Goal: Information Seeking & Learning: Learn about a topic

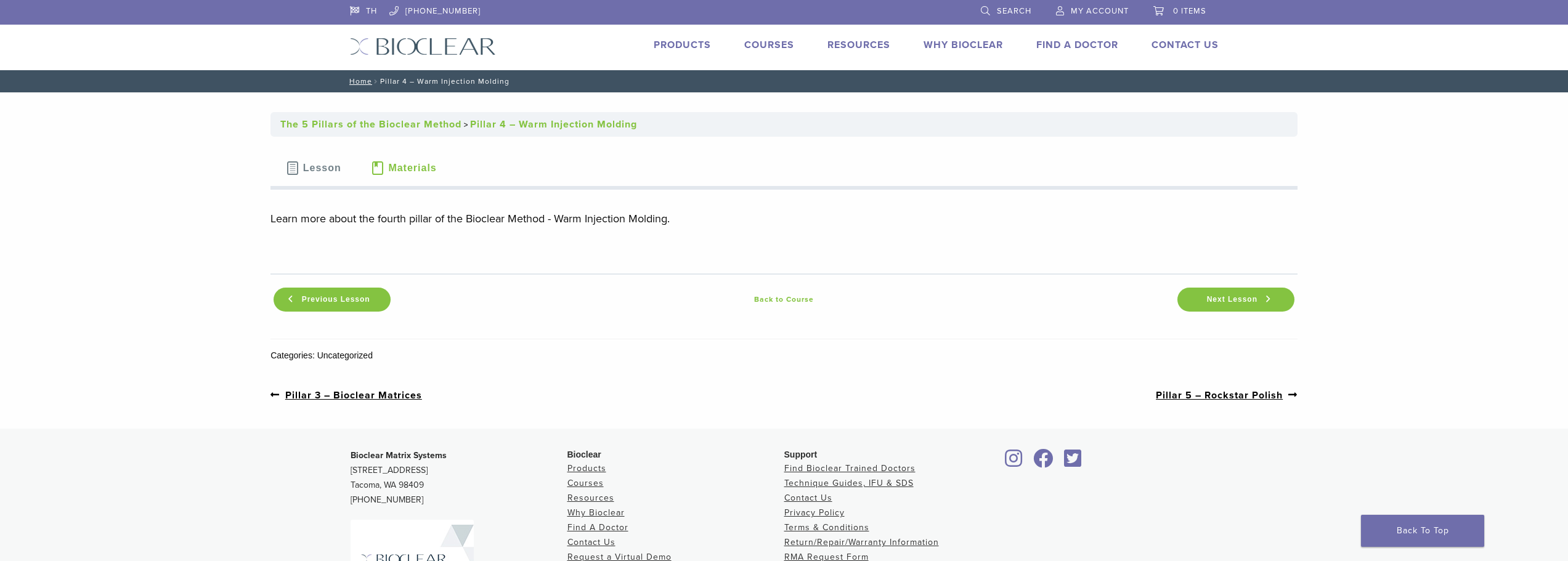
click at [331, 178] on button "Lesson" at bounding box center [313, 168] width 85 height 43
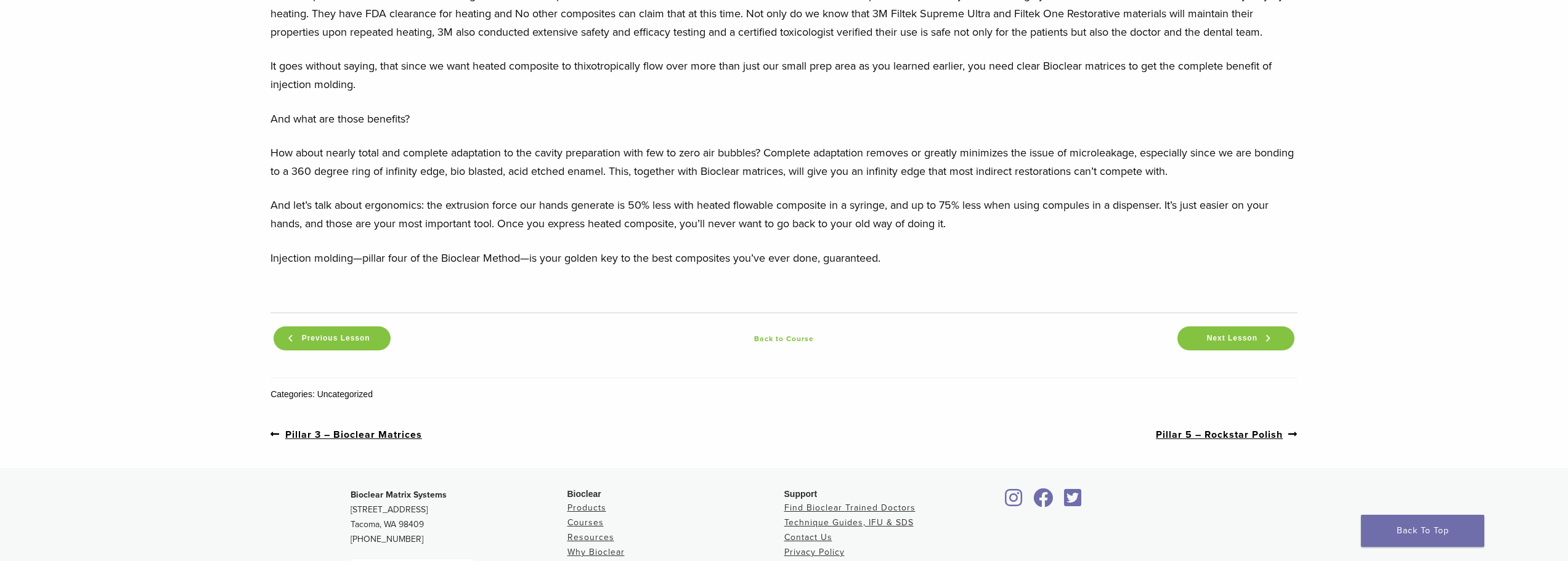
scroll to position [1355, 0]
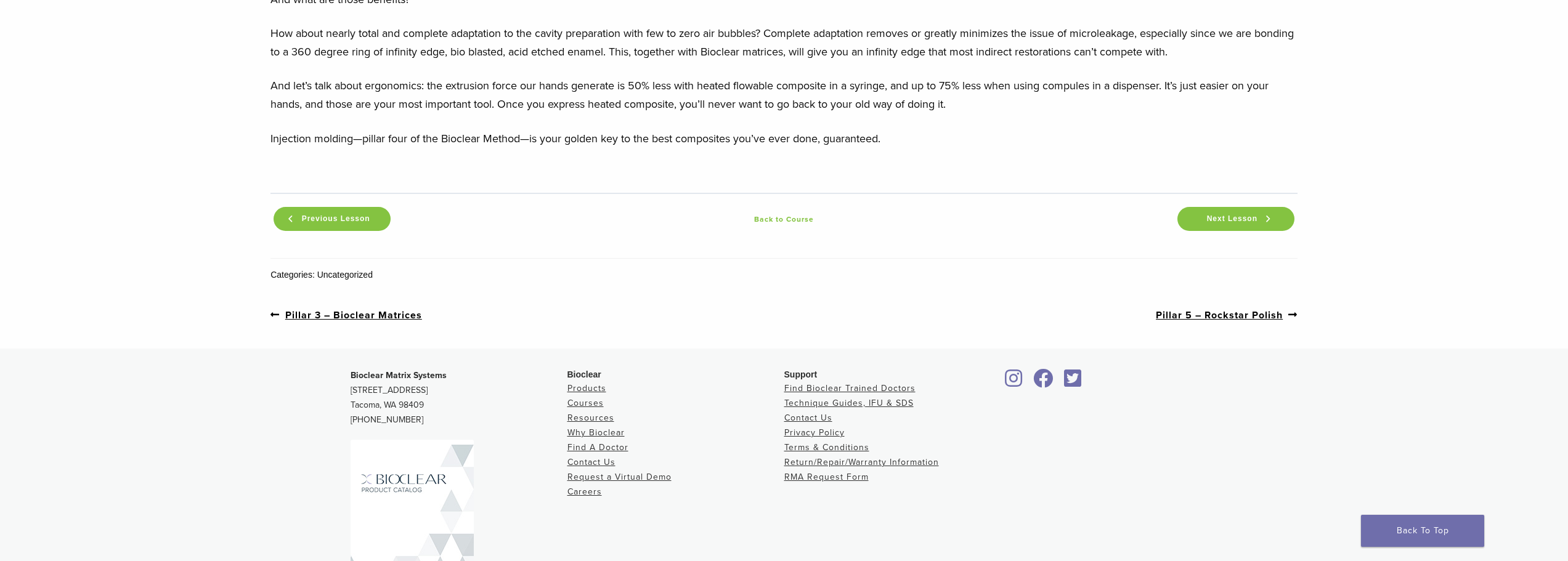
click at [797, 227] on link "Back to Course" at bounding box center [784, 219] width 781 height 15
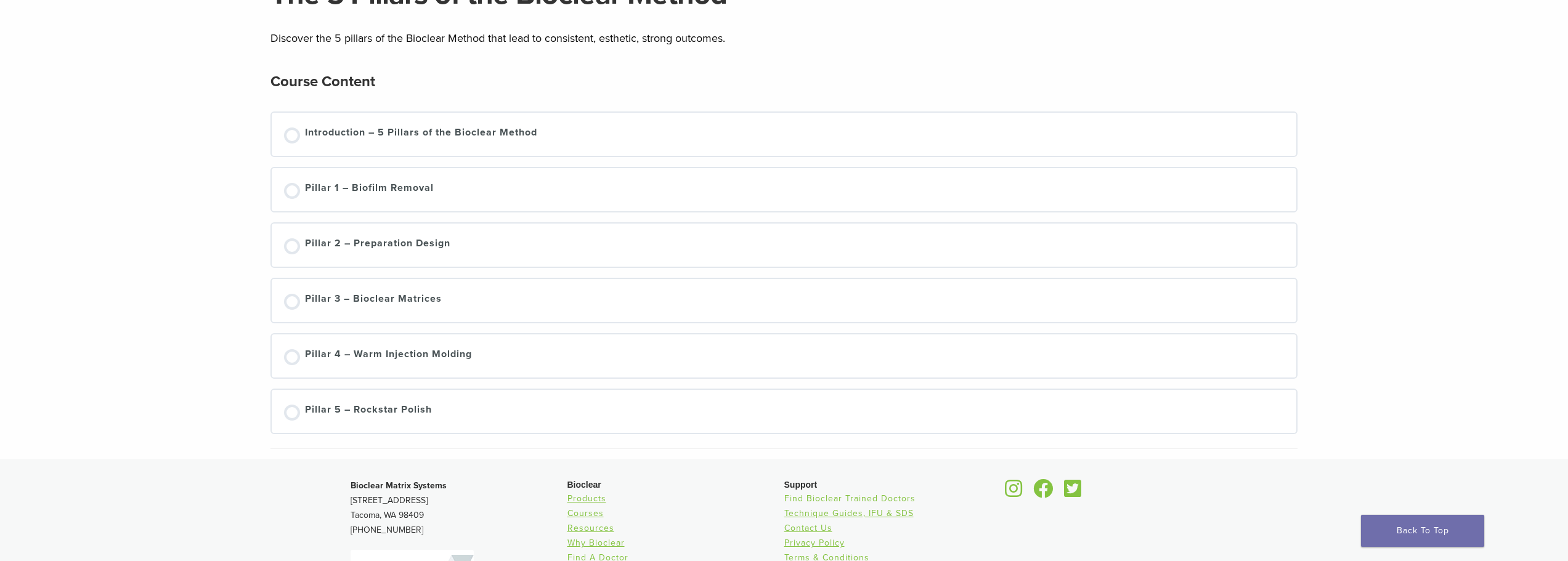
scroll to position [123, 0]
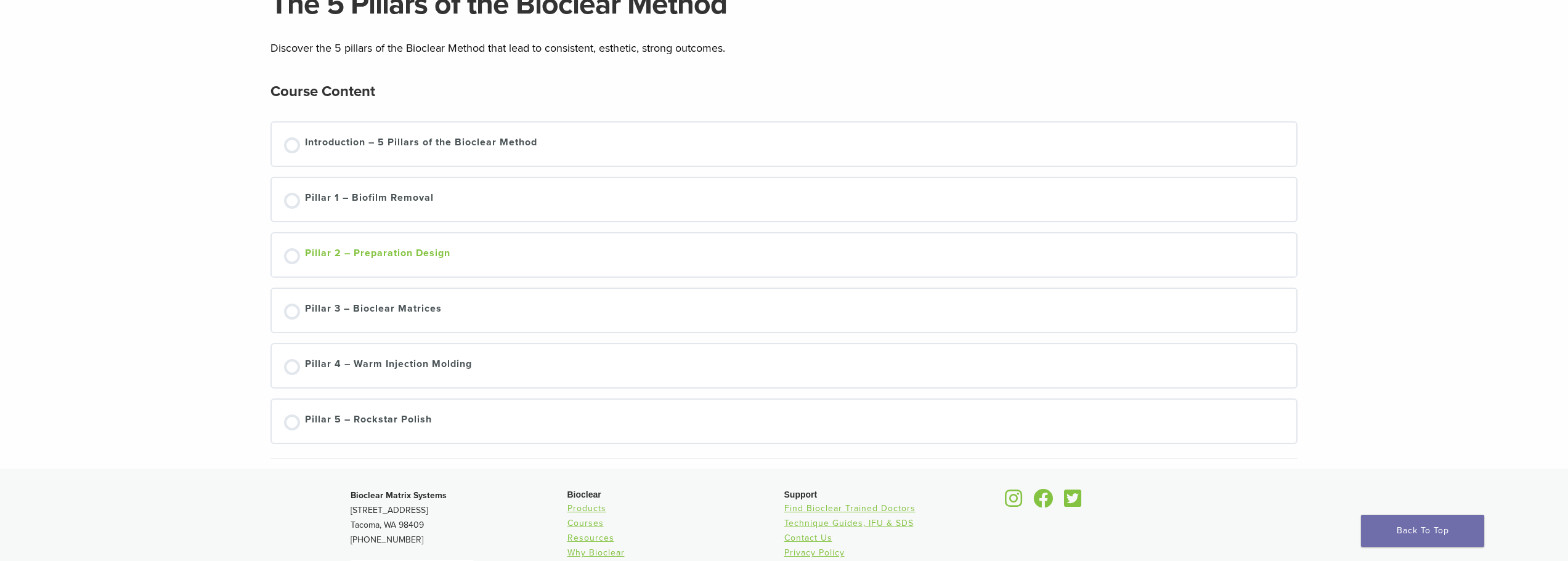
click at [347, 253] on div "Pillar 2 – Preparation Design" at bounding box center [378, 254] width 145 height 18
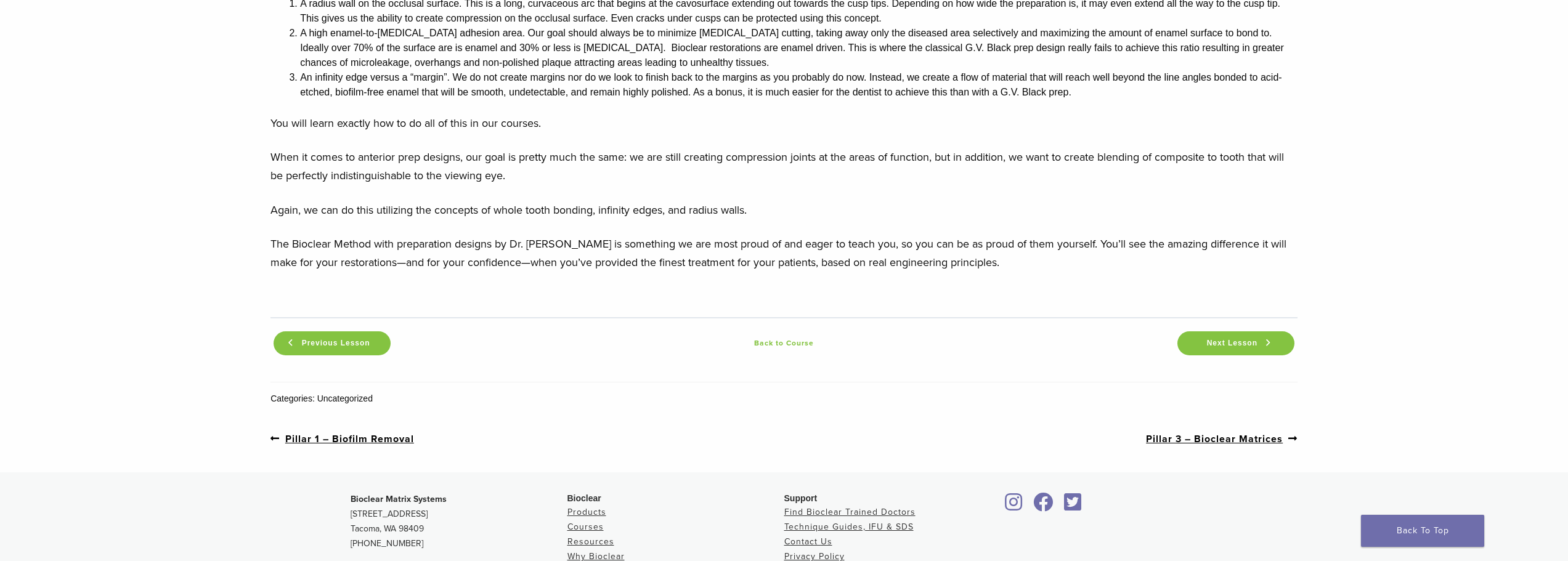
scroll to position [1293, 0]
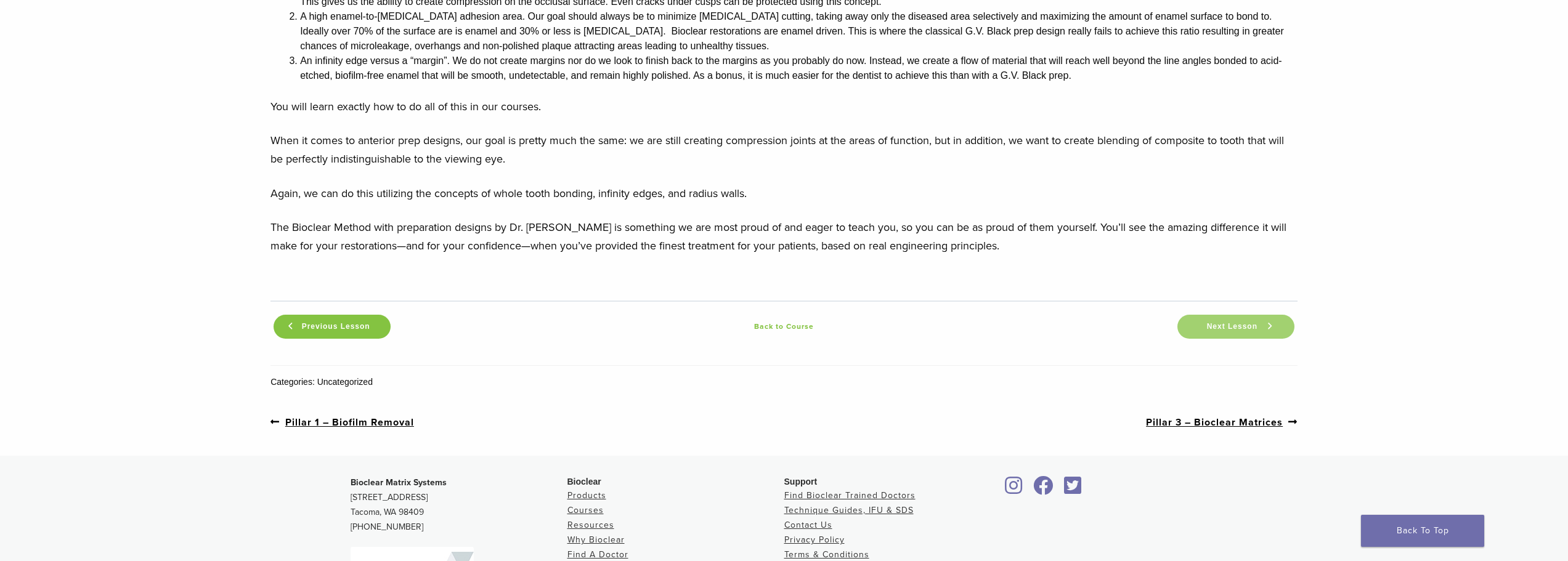
click at [1240, 322] on span "Next Lesson" at bounding box center [1232, 327] width 66 height 9
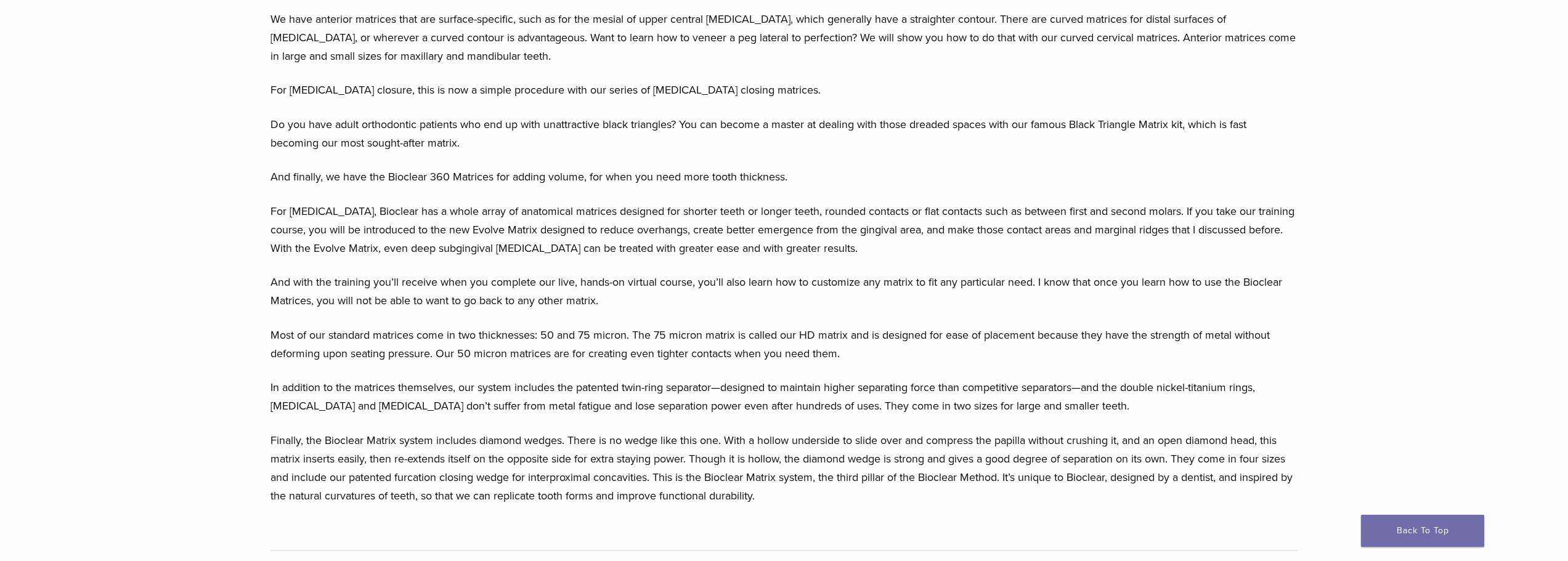
scroll to position [1229, 0]
